Goal: Task Accomplishment & Management: Complete application form

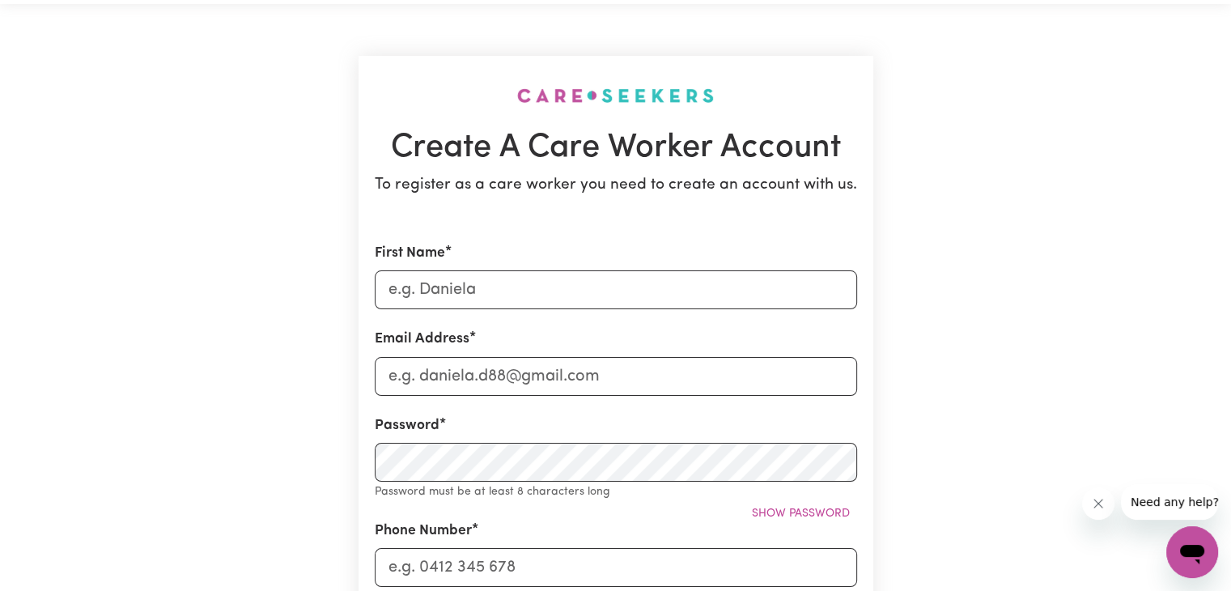
scroll to position [81, 0]
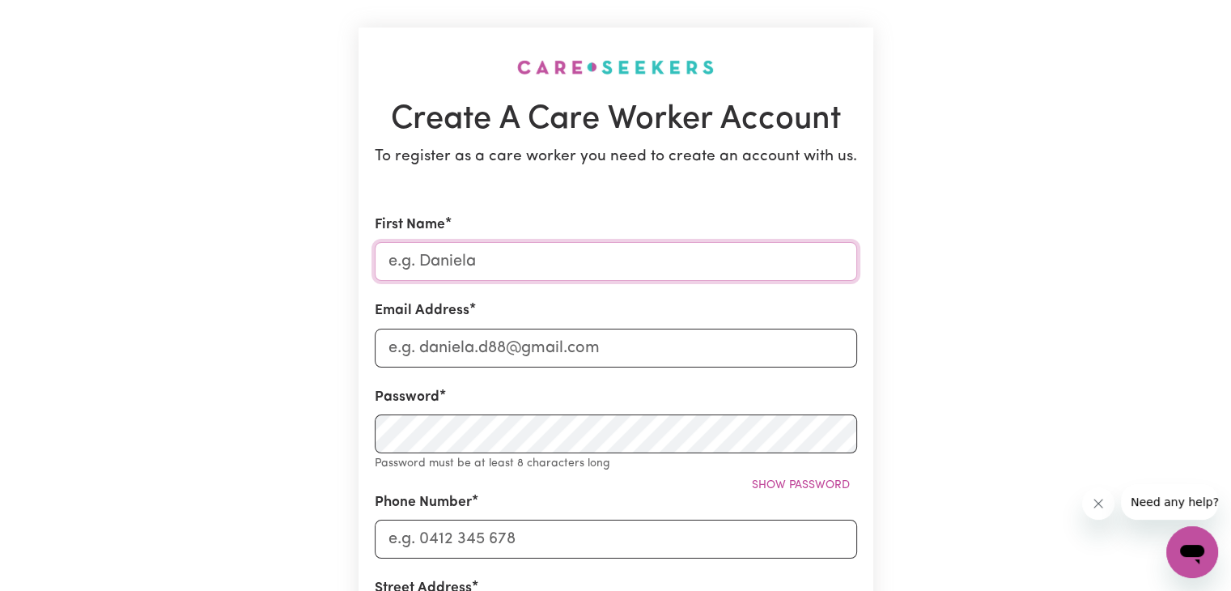
click at [480, 267] on input "First Name" at bounding box center [616, 261] width 483 height 39
type input "ARIES"
type input "[EMAIL_ADDRESS][DOMAIN_NAME]"
type input "0488700455"
type input "1 JUNIPER COURT"
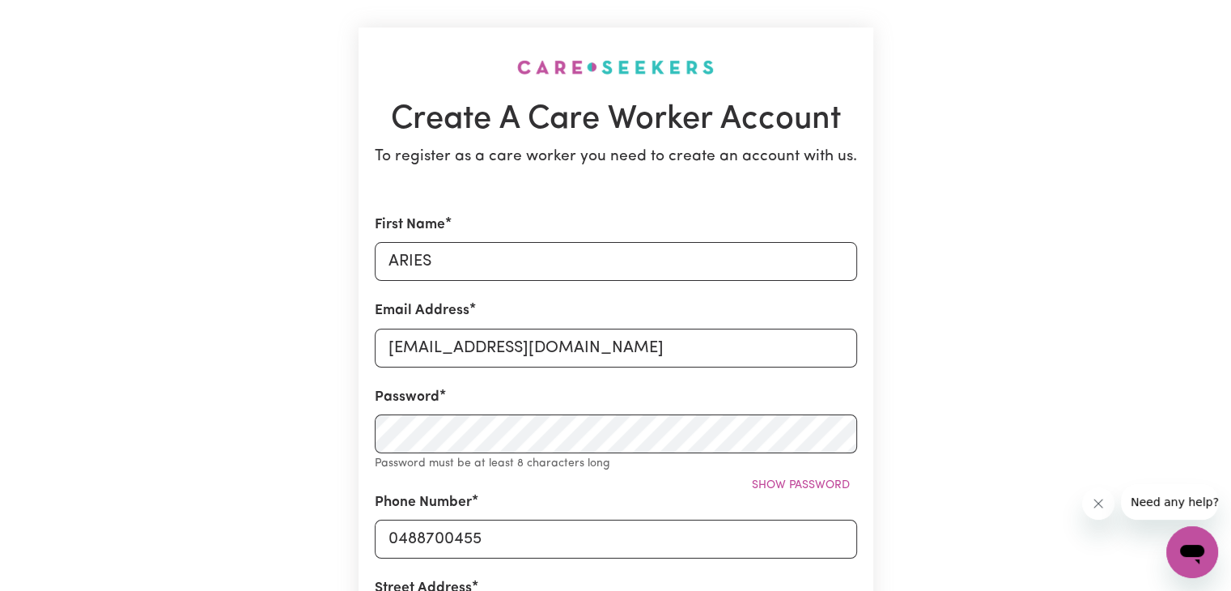
click at [334, 385] on div "Create A Care Worker Account To register as a care worker you need to create an…" at bounding box center [616, 567] width 1069 height 1182
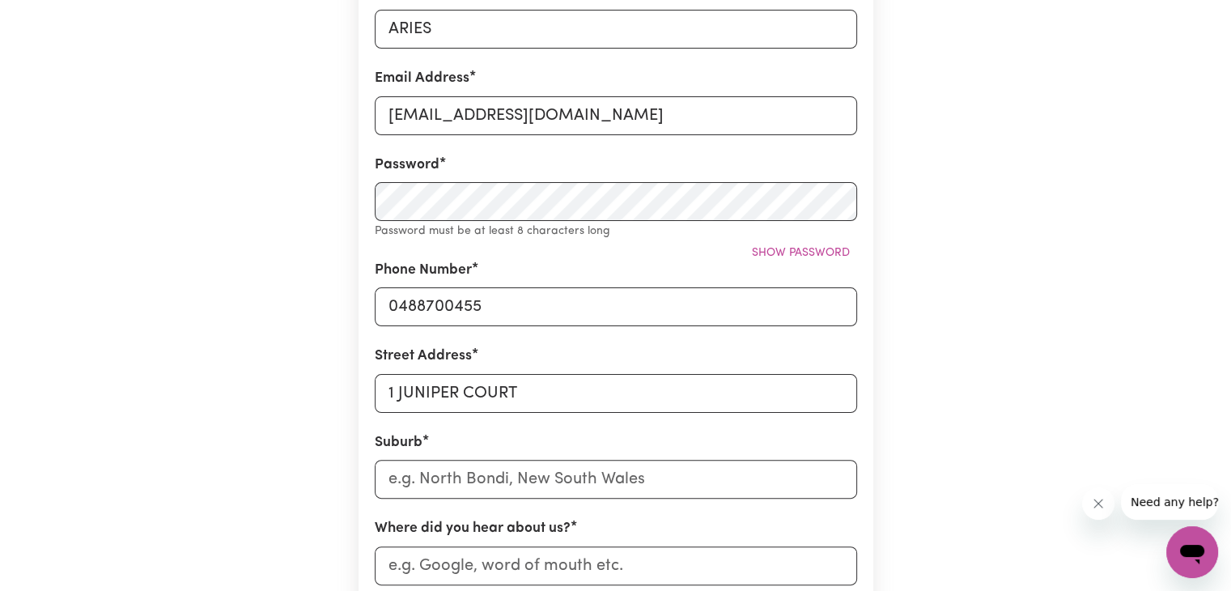
scroll to position [324, 0]
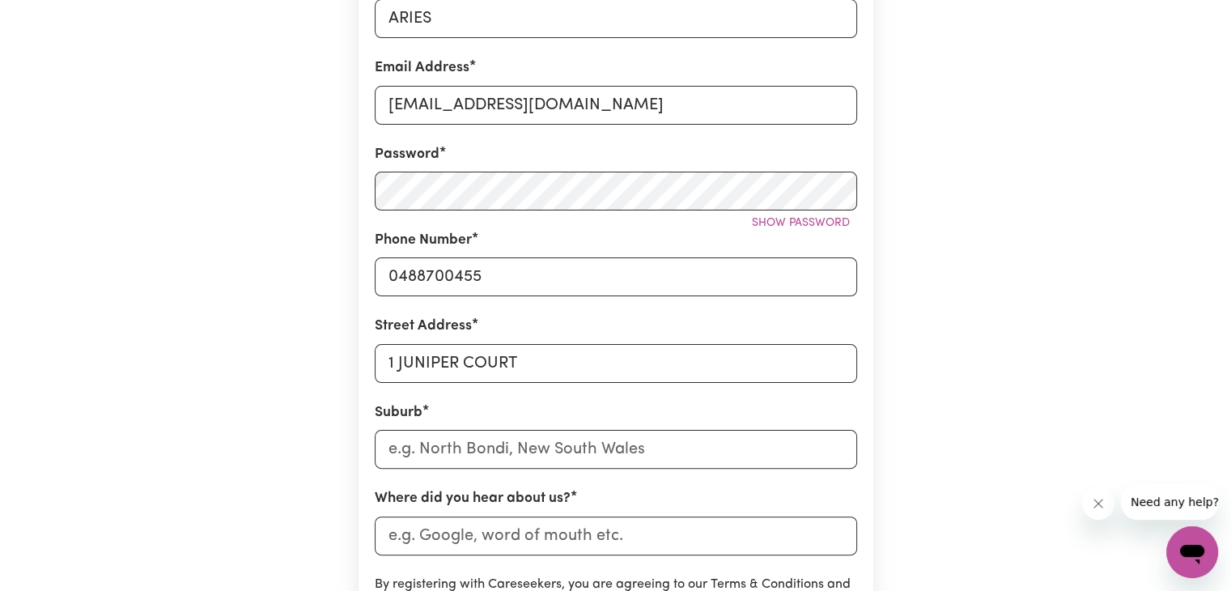
click at [274, 315] on div "Create A Care Worker Account To register as a care worker you need to create an…" at bounding box center [616, 314] width 1069 height 1163
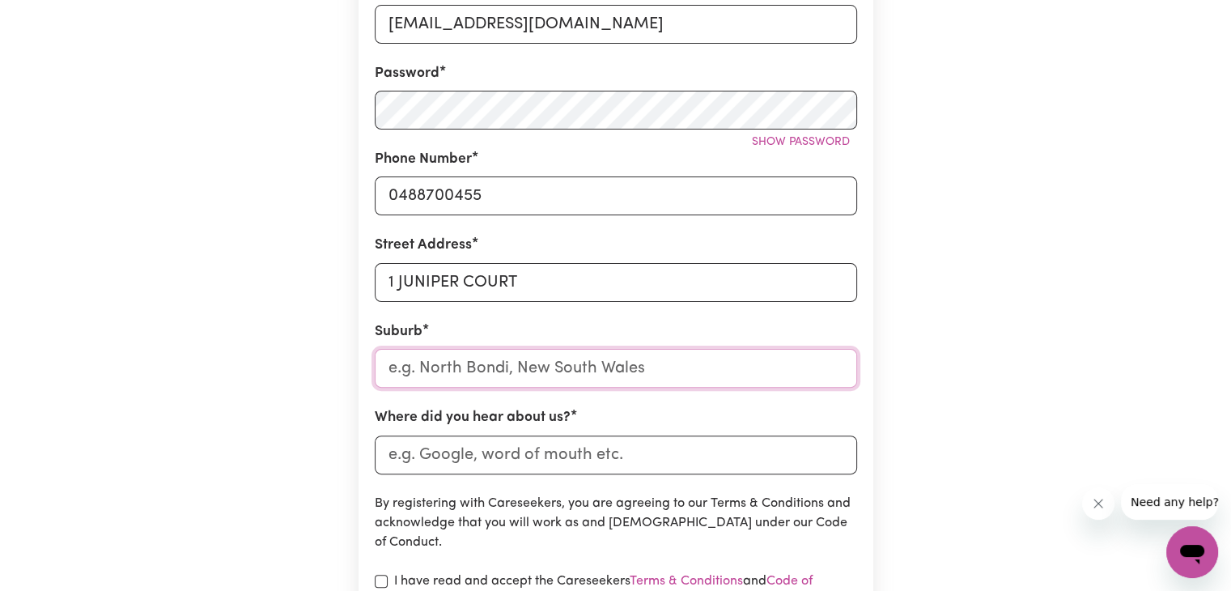
click at [457, 369] on input "text" at bounding box center [616, 368] width 483 height 39
type input "KEYS"
type input "[GEOGRAPHIC_DATA], [GEOGRAPHIC_DATA], 3173"
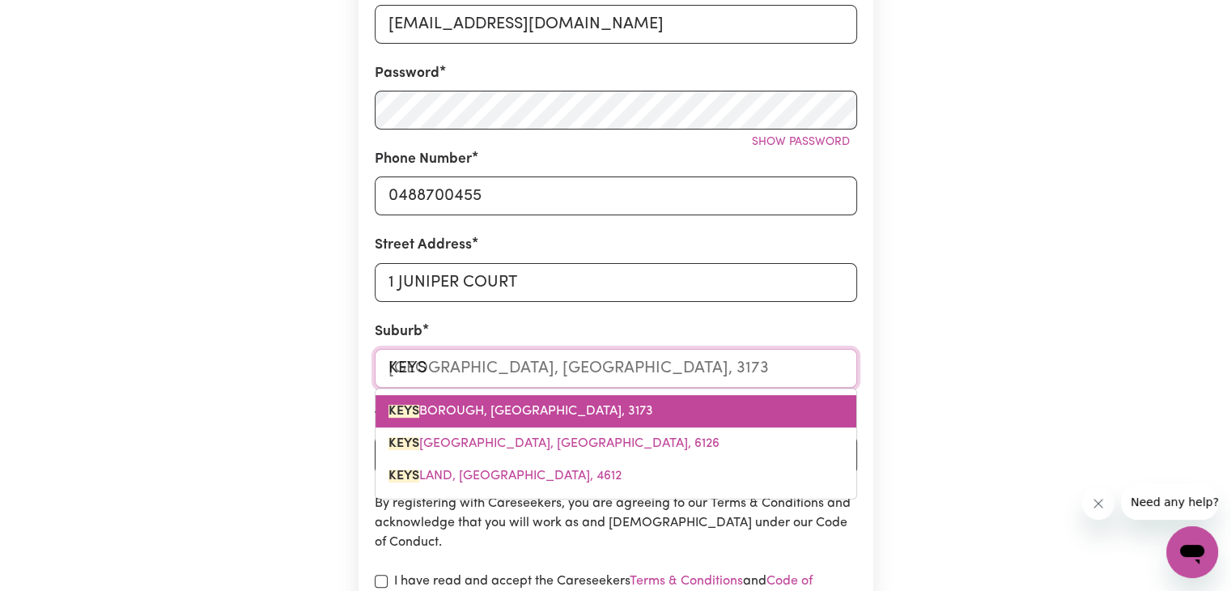
click at [528, 410] on span "[GEOGRAPHIC_DATA]" at bounding box center [521, 411] width 265 height 13
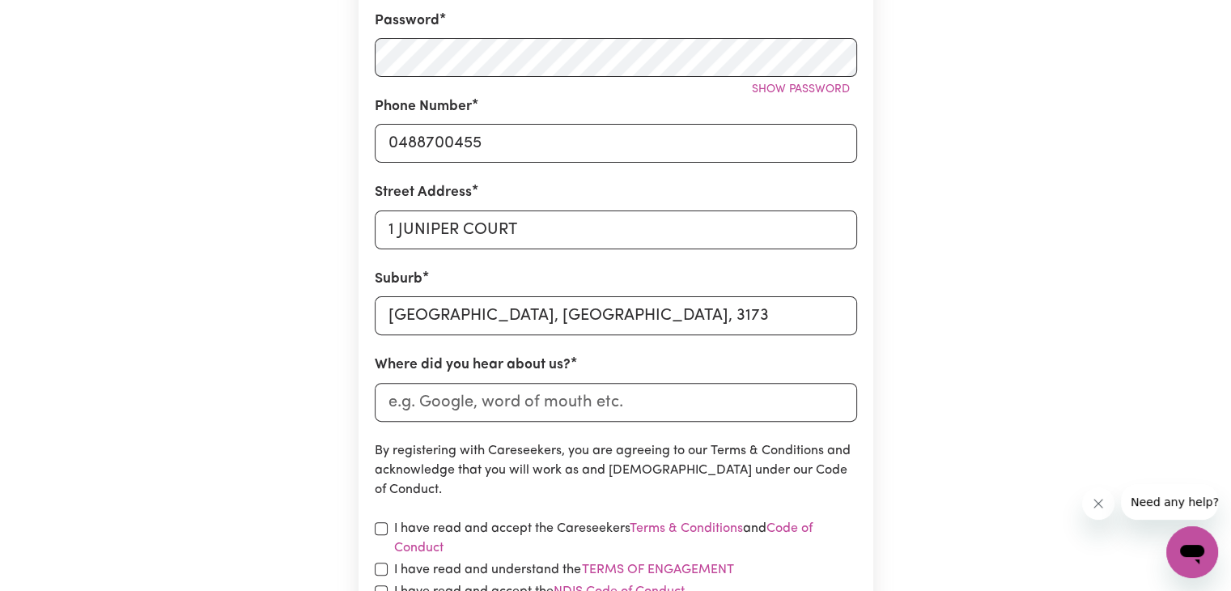
scroll to position [486, 0]
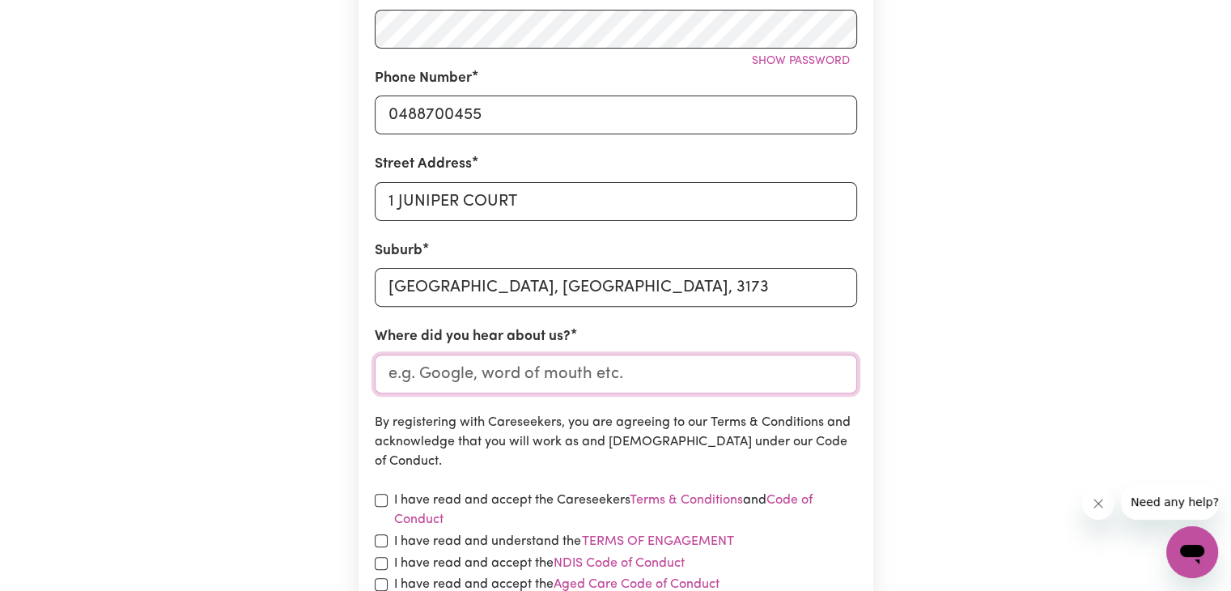
click at [500, 372] on input "Where did you hear about us?" at bounding box center [616, 374] width 483 height 39
type input "SEEK"
click at [903, 364] on div "Create A Care Worker Account To register as a care worker you need to create an…" at bounding box center [616, 152] width 1069 height 1163
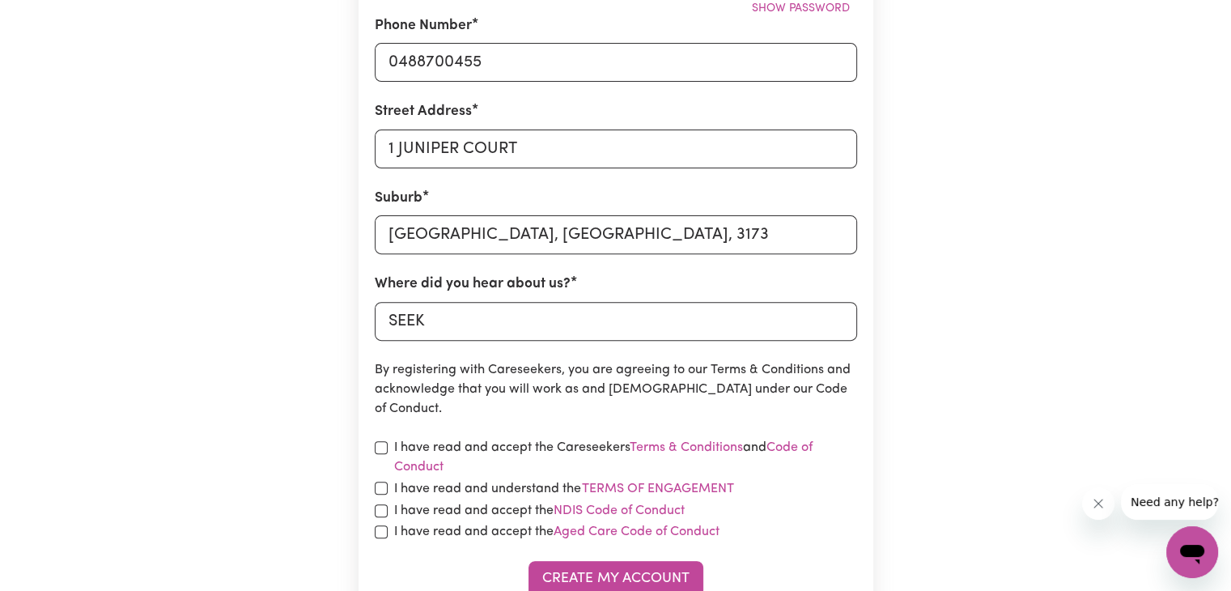
scroll to position [567, 0]
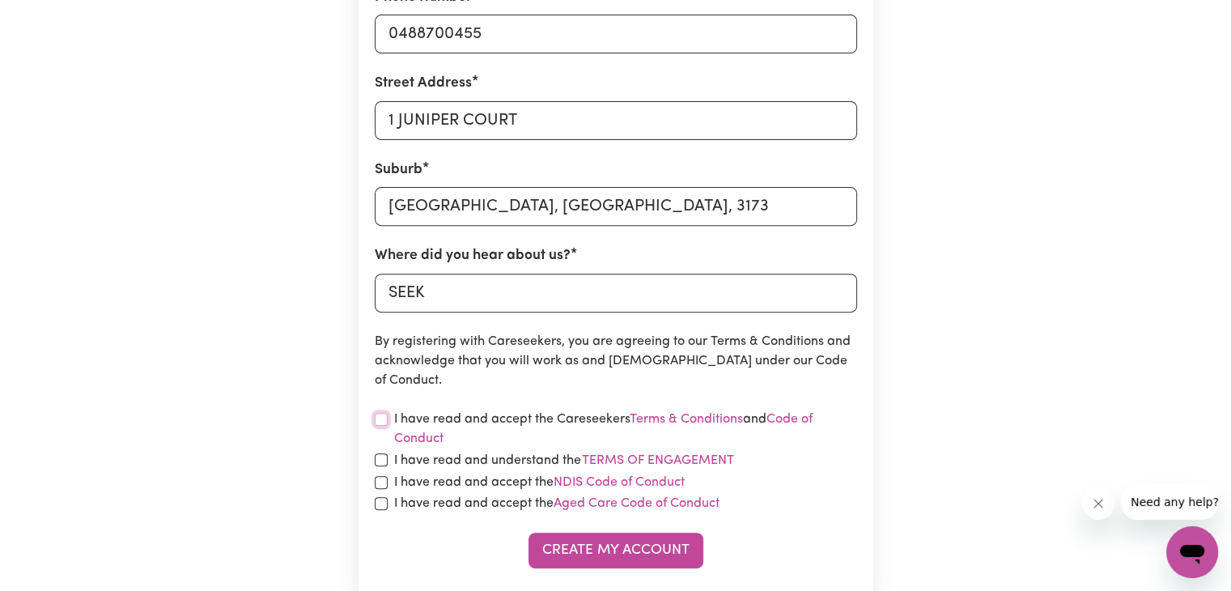
click at [385, 422] on input "checkbox" at bounding box center [381, 419] width 13 height 13
checkbox input "true"
click at [384, 462] on input "checkbox" at bounding box center [381, 459] width 13 height 13
checkbox input "true"
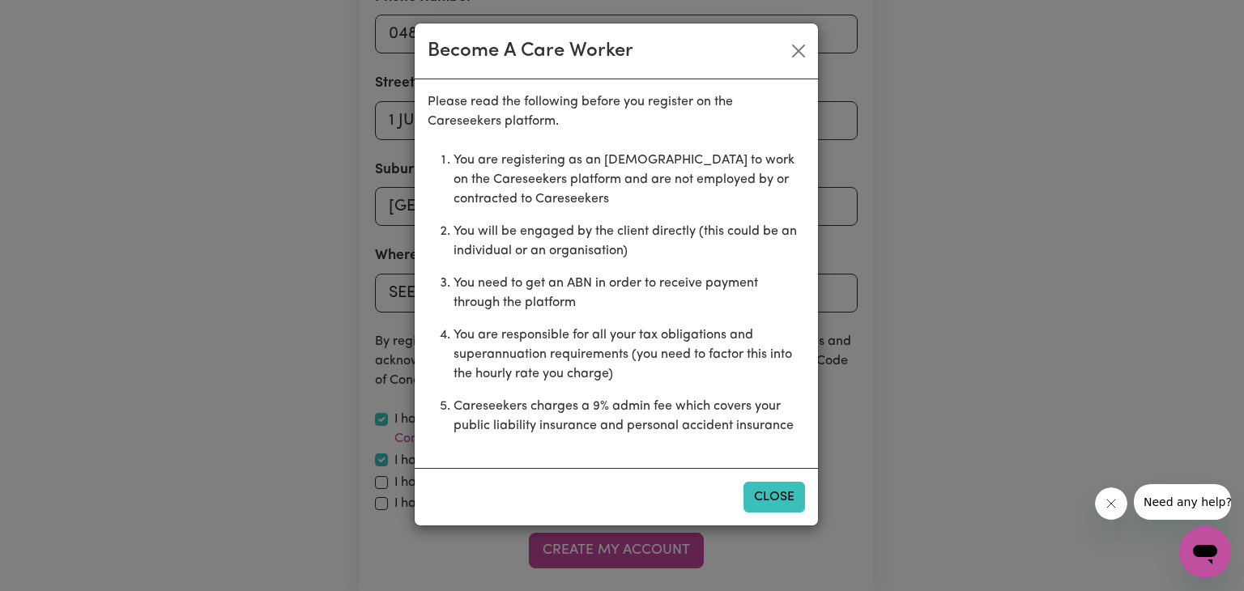
click at [776, 501] on button "Close" at bounding box center [774, 497] width 62 height 31
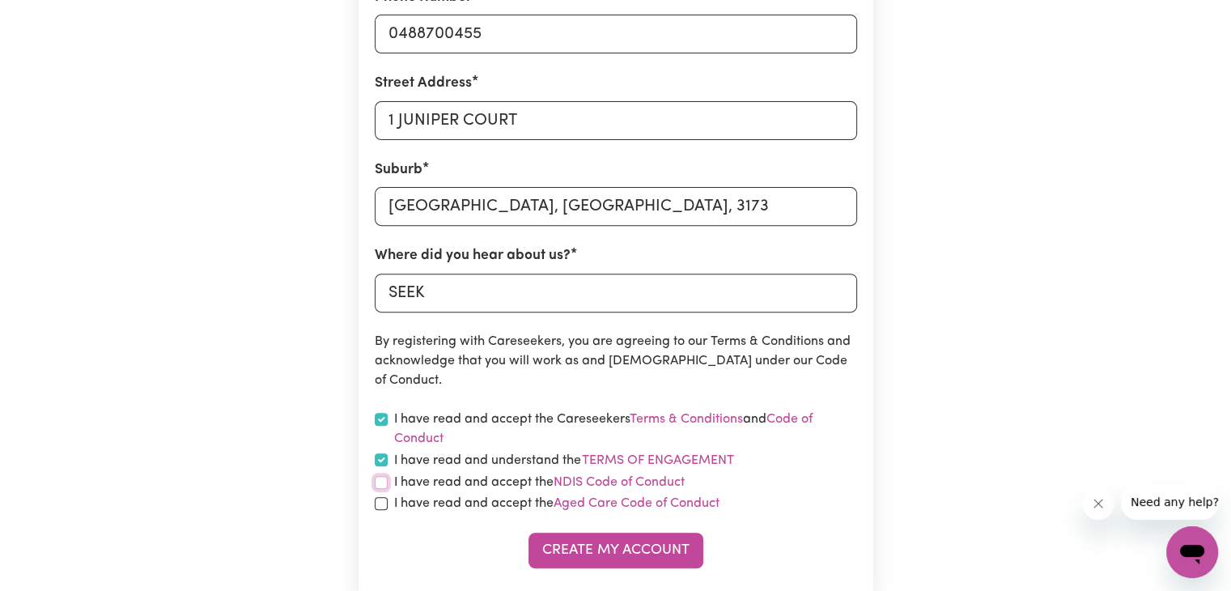
click at [382, 486] on input "checkbox" at bounding box center [381, 482] width 13 height 13
checkbox input "true"
click at [383, 501] on input "checkbox" at bounding box center [381, 503] width 13 height 13
checkbox input "true"
click at [643, 547] on button "Create My Account" at bounding box center [616, 551] width 175 height 36
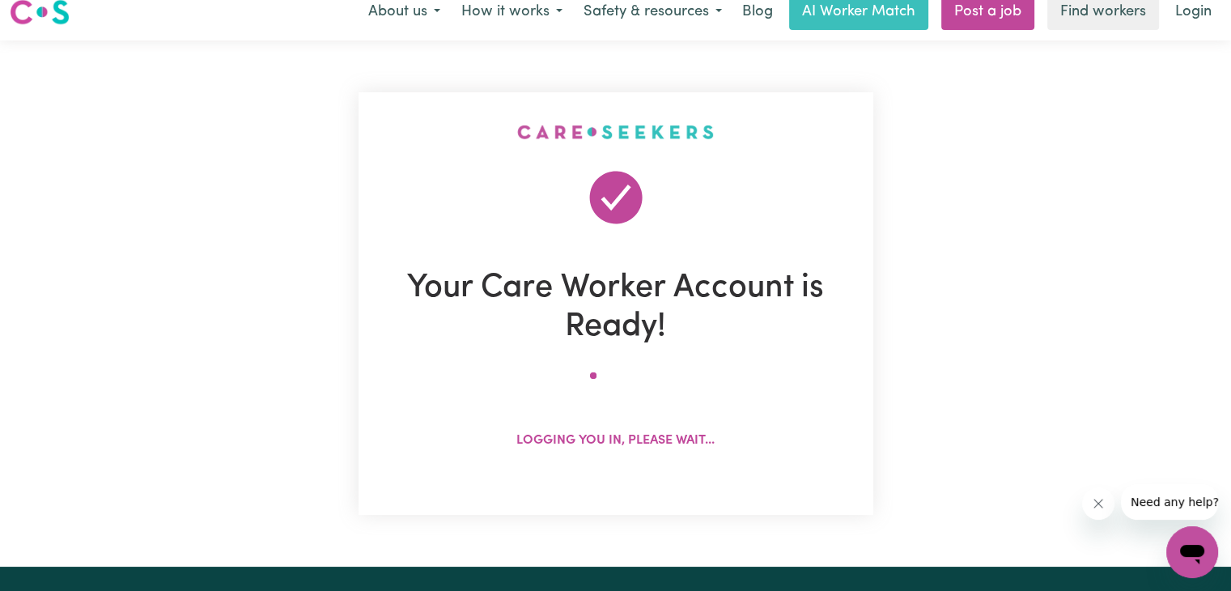
scroll to position [0, 0]
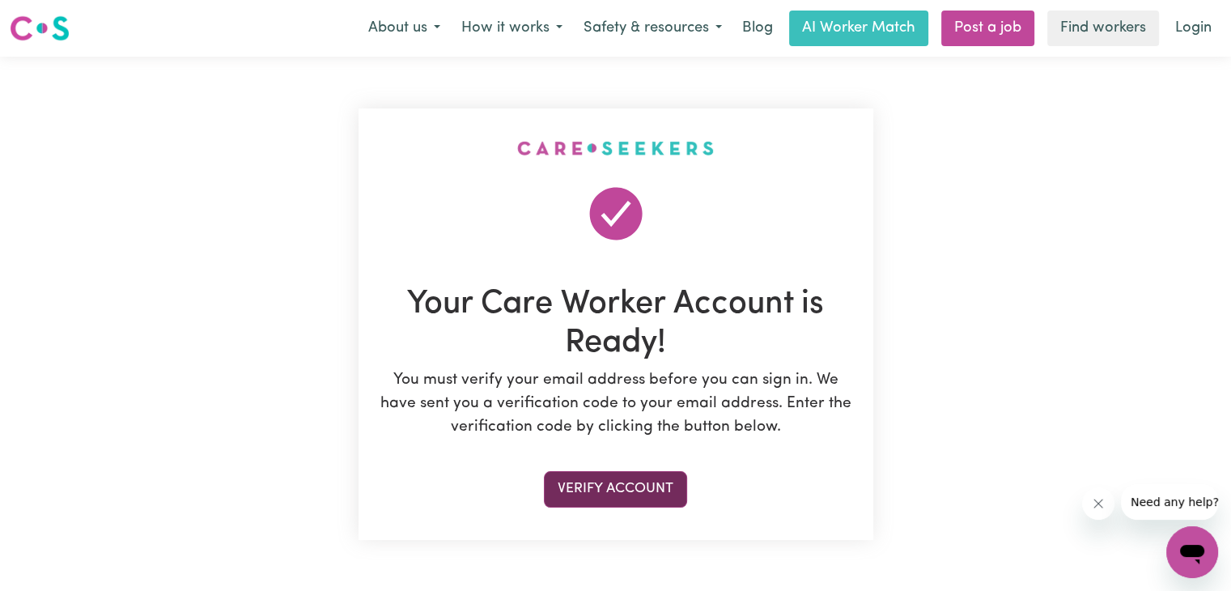
click at [607, 487] on button "Verify Account" at bounding box center [615, 489] width 143 height 36
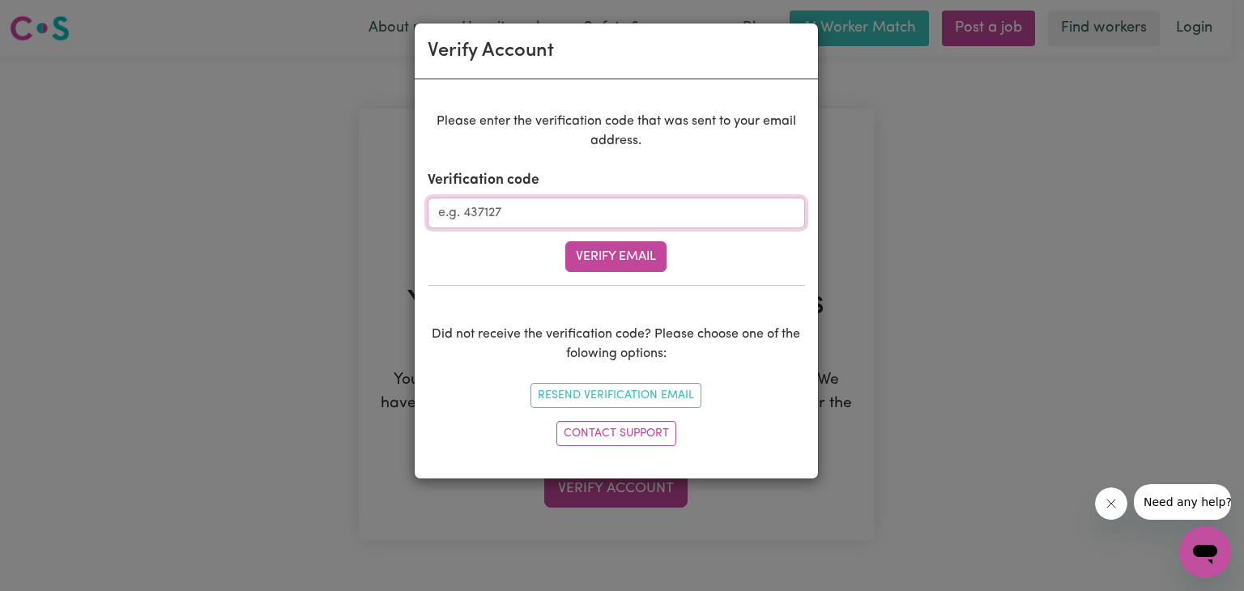
click at [573, 218] on input "Verification code" at bounding box center [615, 213] width 377 height 31
click at [478, 214] on input "Verification code" at bounding box center [615, 213] width 377 height 31
click at [547, 217] on input "Verification code" at bounding box center [615, 213] width 377 height 31
paste input "281588"
type input "281588"
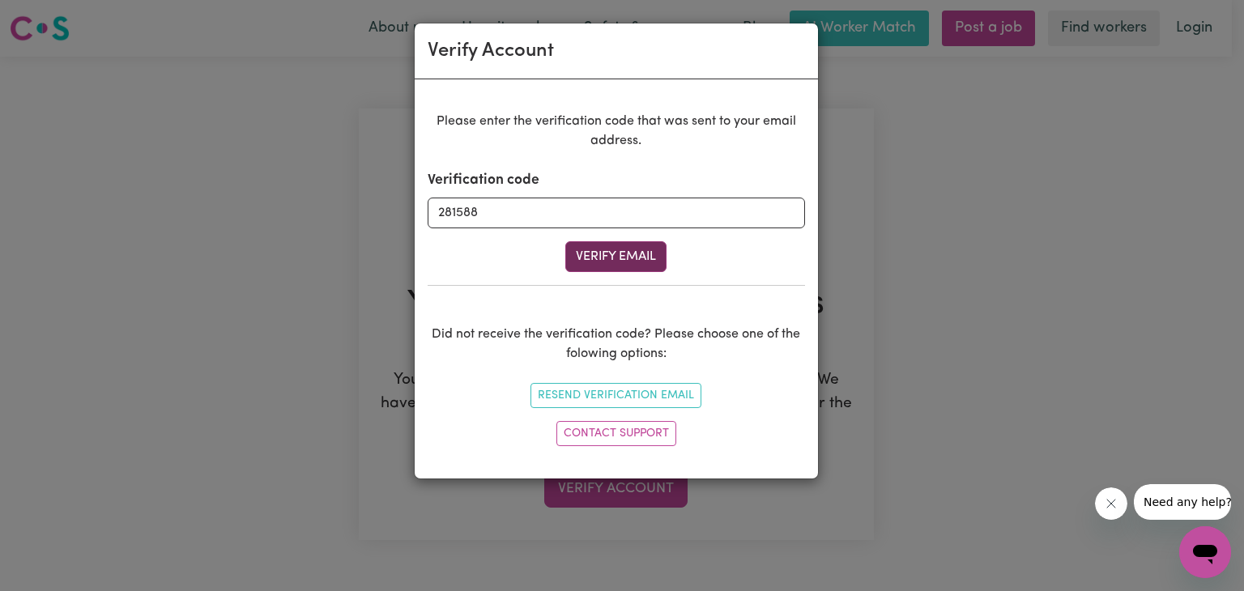
click at [665, 249] on button "Verify Email" at bounding box center [615, 256] width 101 height 31
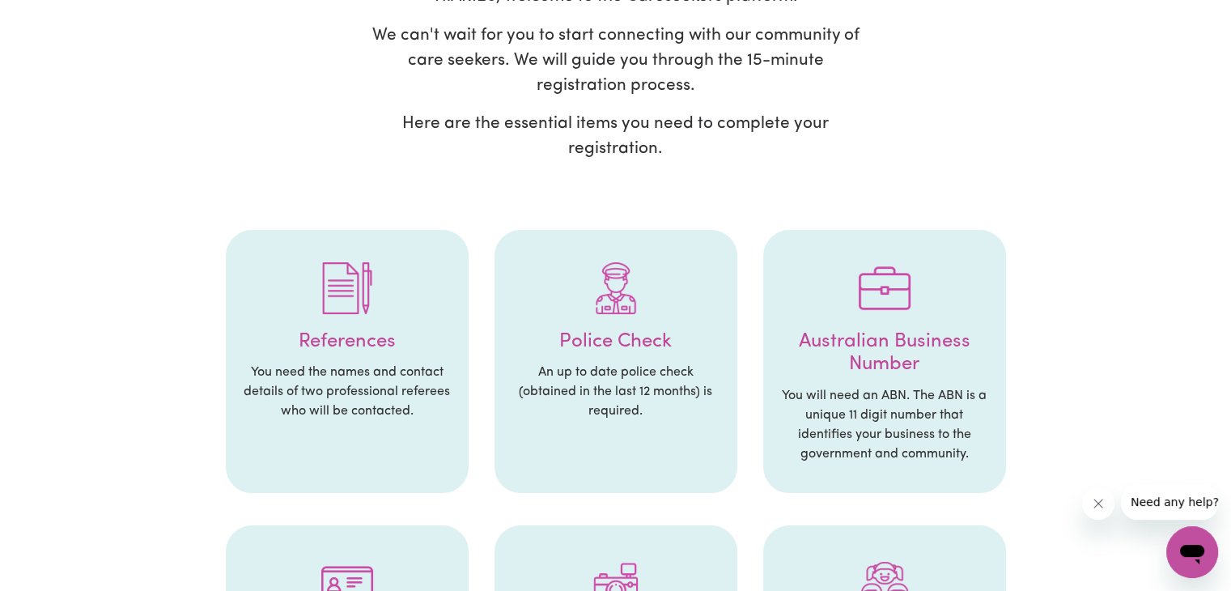
scroll to position [243, 0]
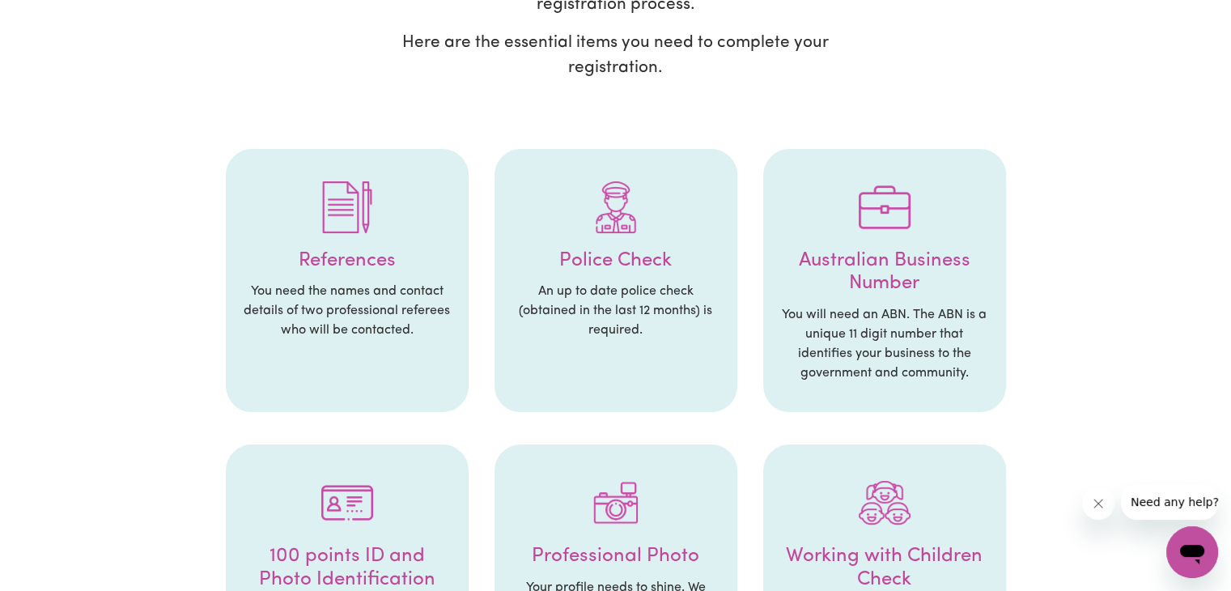
click at [634, 236] on div at bounding box center [616, 207] width 210 height 84
click at [912, 255] on h4 "Australian Business Number" at bounding box center [885, 272] width 210 height 47
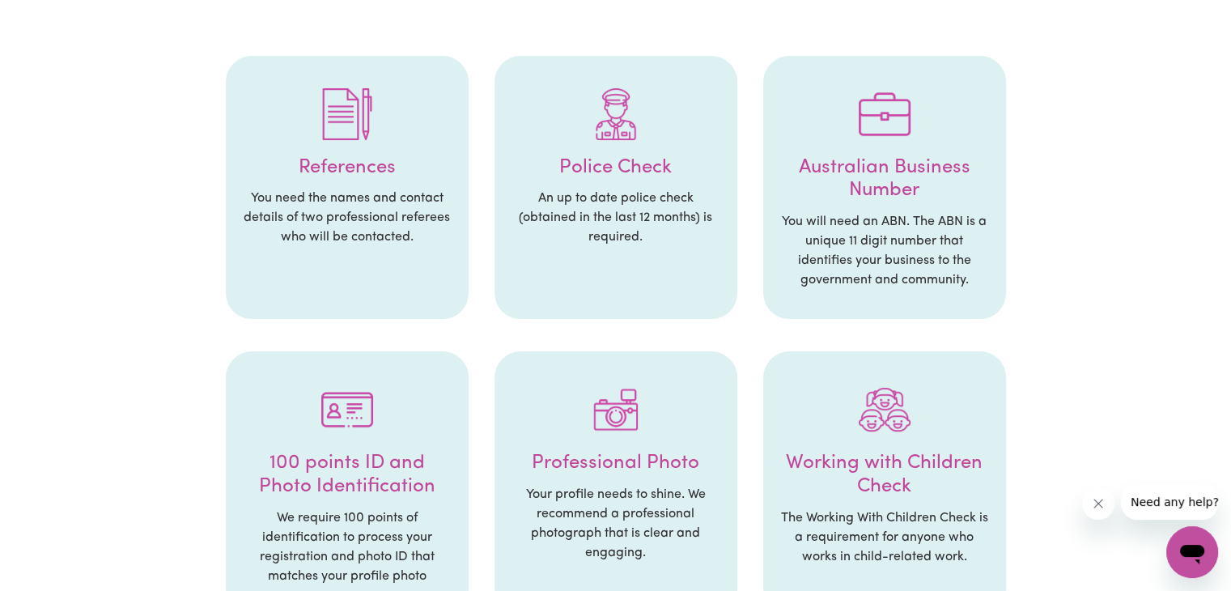
scroll to position [486, 0]
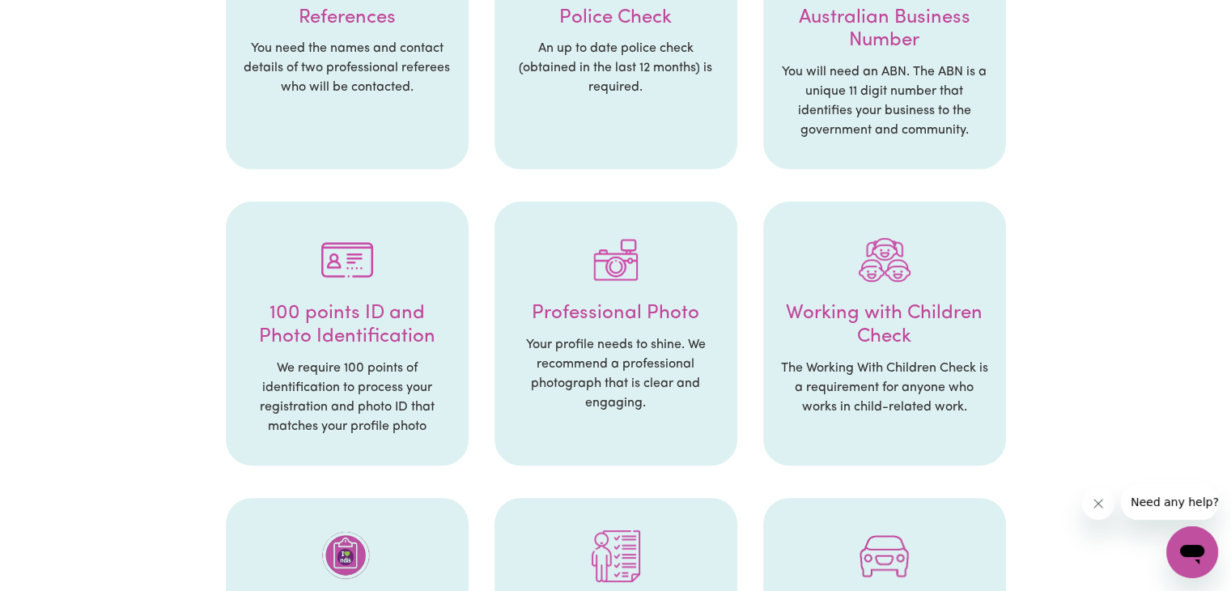
click at [595, 312] on h4 "Professional Photo" at bounding box center [616, 313] width 210 height 23
click at [322, 348] on h4 "100 points ID and Photo Identification" at bounding box center [347, 325] width 210 height 47
click at [810, 310] on h4 "Working with Children Check" at bounding box center [885, 325] width 210 height 47
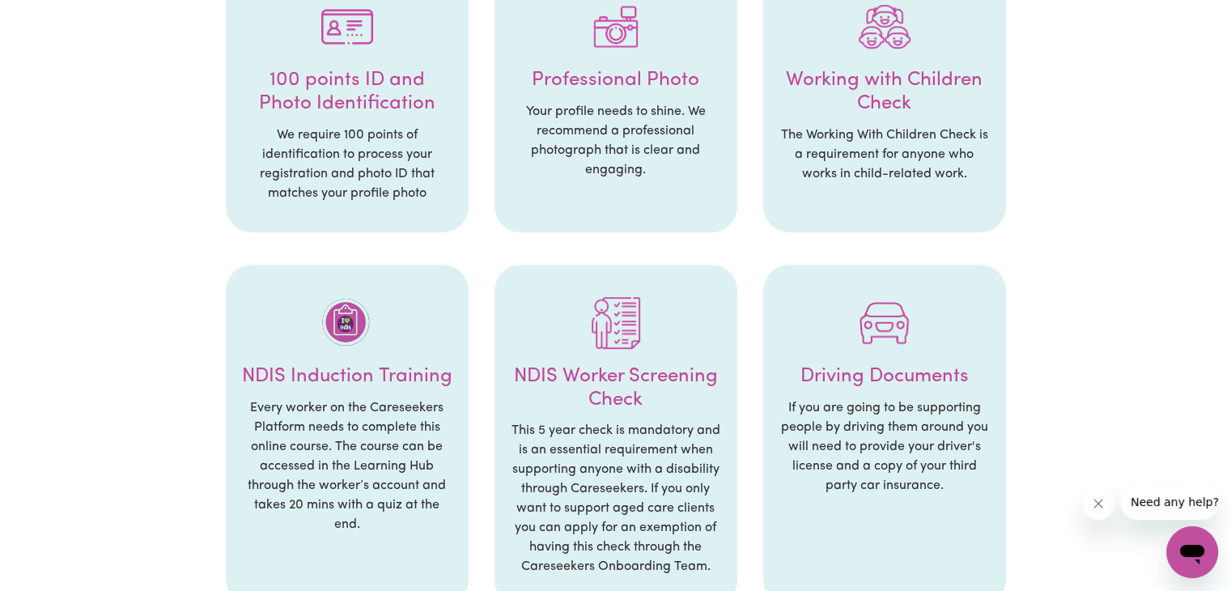
scroll to position [729, 0]
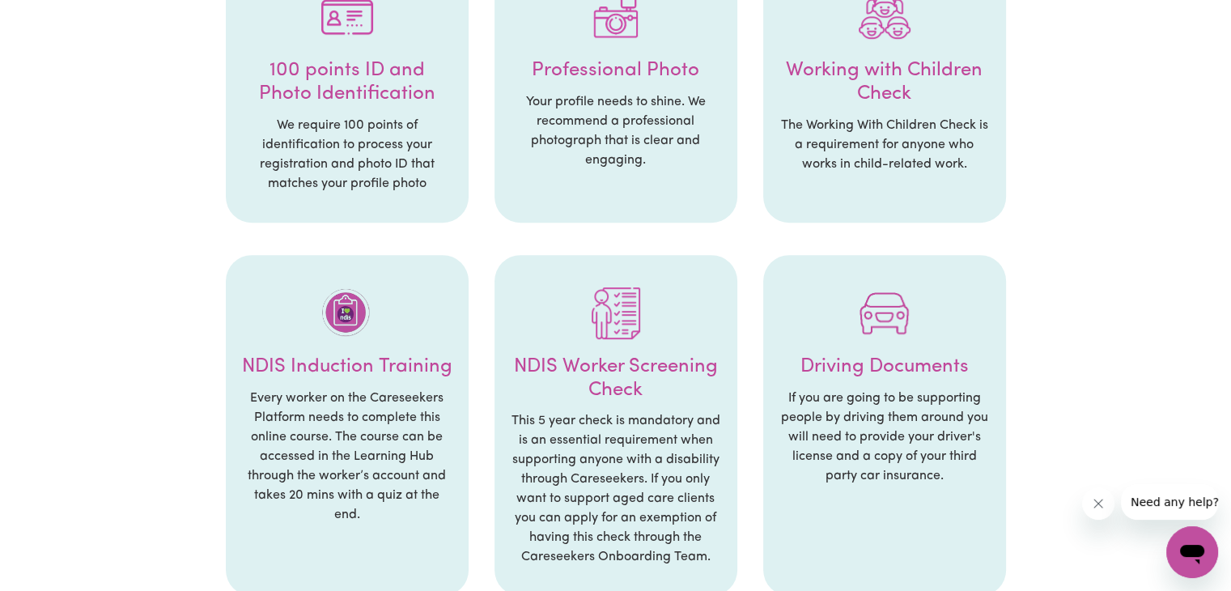
click at [325, 370] on h4 "NDIS Induction Training" at bounding box center [347, 366] width 210 height 23
click at [629, 335] on img at bounding box center [616, 313] width 52 height 52
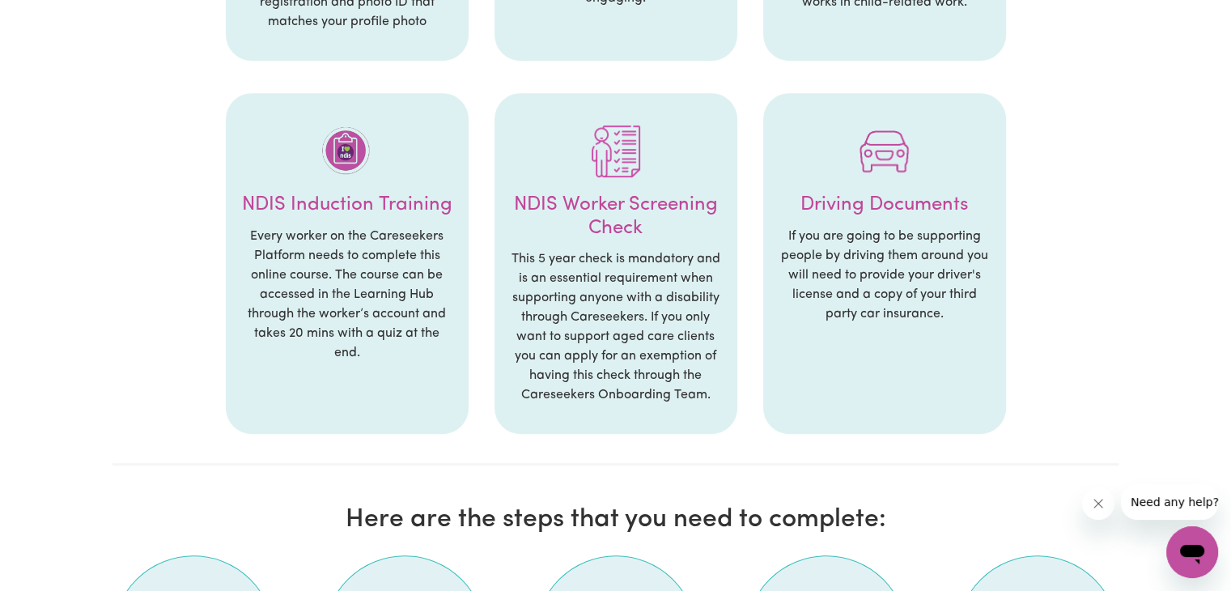
click at [846, 255] on p "If you are going to be supporting people by driving them around you will need t…" at bounding box center [885, 275] width 210 height 97
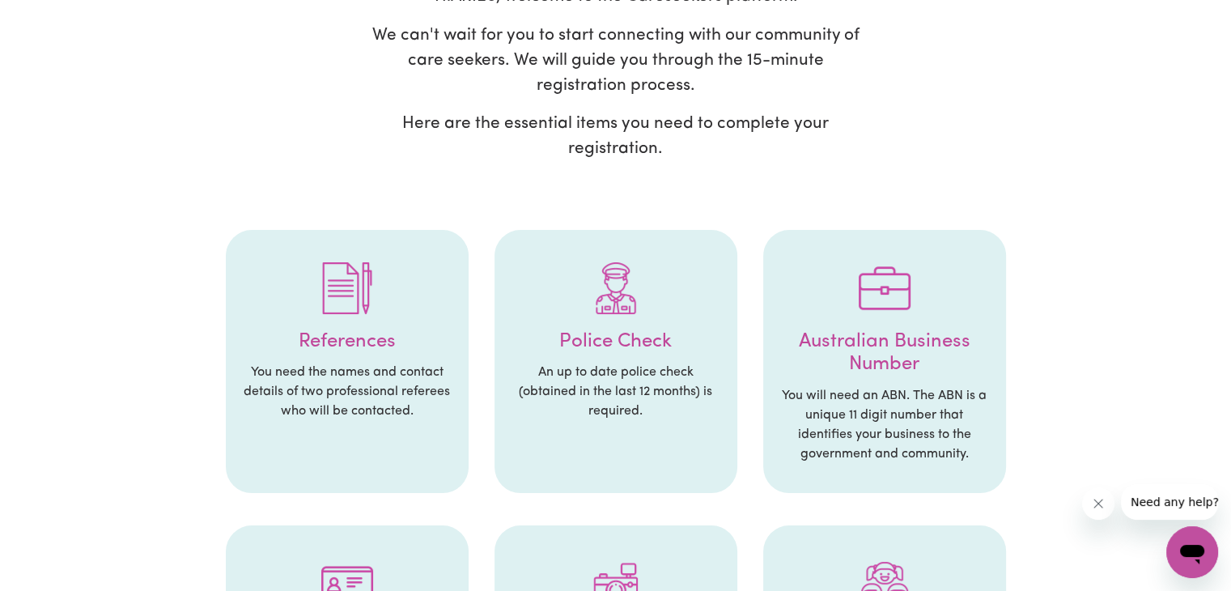
scroll to position [0, 0]
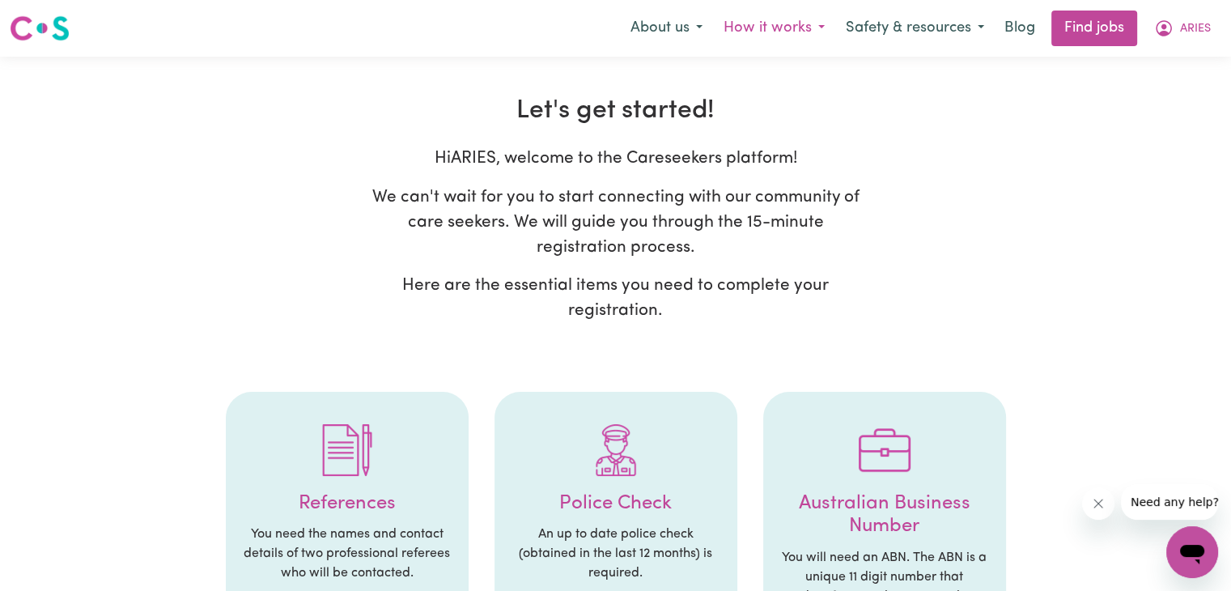
click at [816, 32] on button "How it works" at bounding box center [774, 28] width 122 height 34
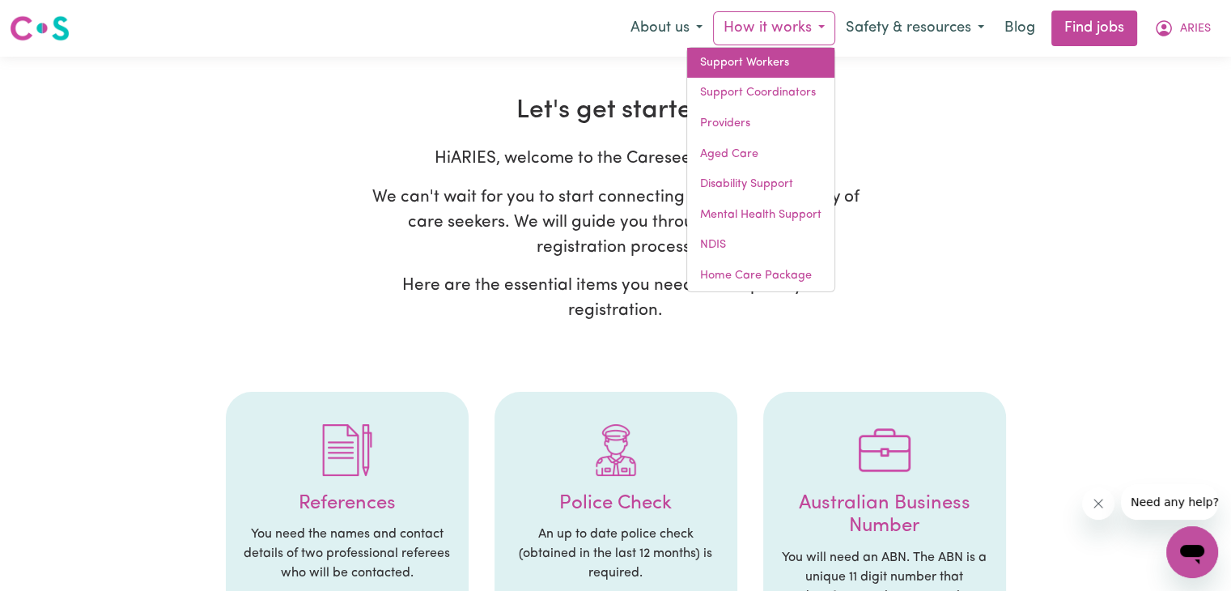
click at [772, 51] on link "Support Workers" at bounding box center [760, 63] width 147 height 31
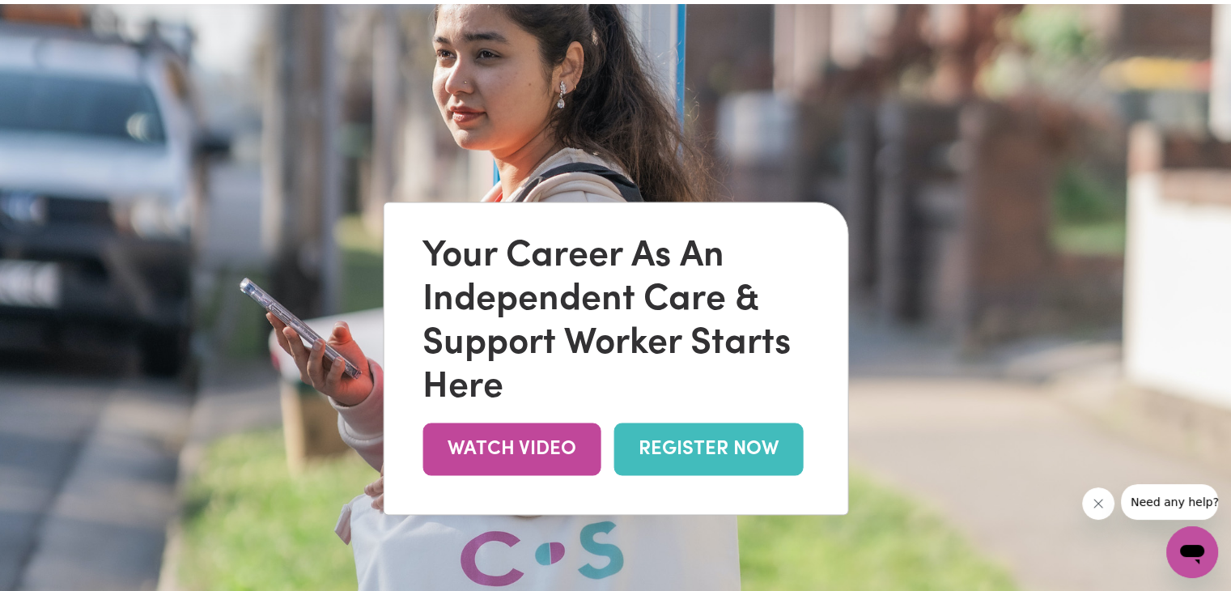
scroll to position [81, 0]
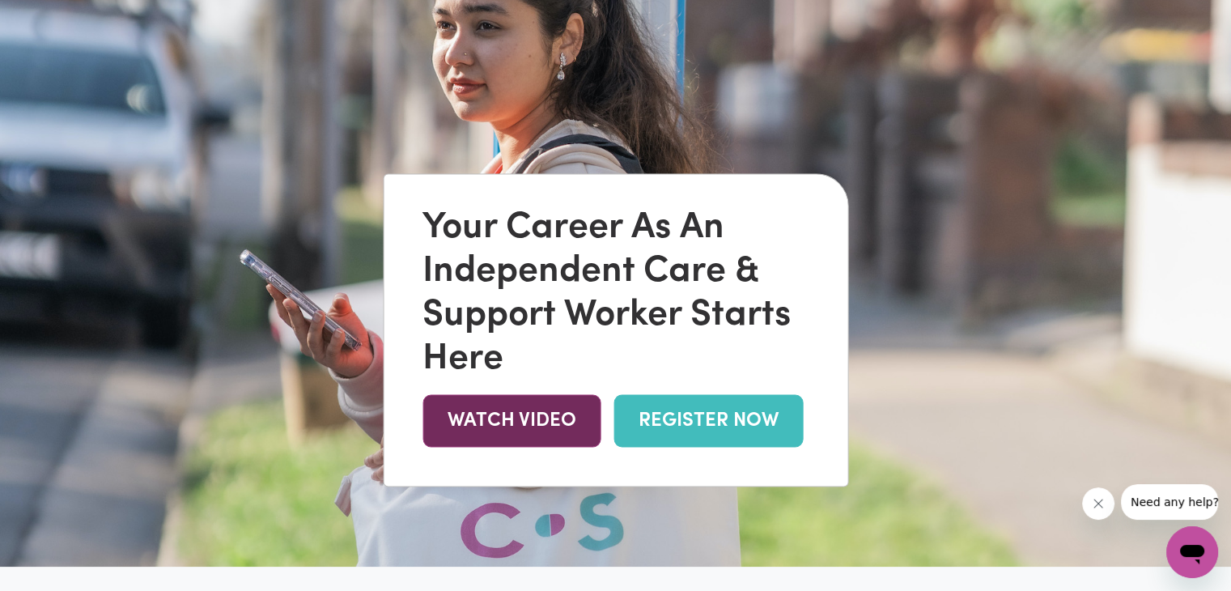
click at [551, 417] on link "WATCH VIDEO" at bounding box center [512, 420] width 178 height 53
